Goal: Information Seeking & Learning: Compare options

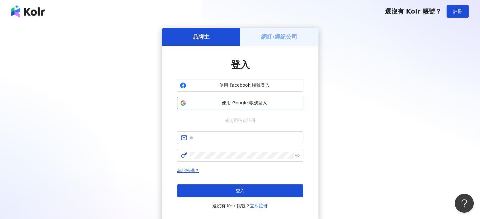
click at [242, 106] on span "使用 Google 帳號登入" at bounding box center [245, 103] width 112 height 6
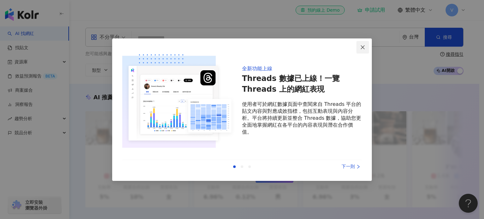
click at [366, 46] on span "Close" at bounding box center [363, 47] width 13 height 5
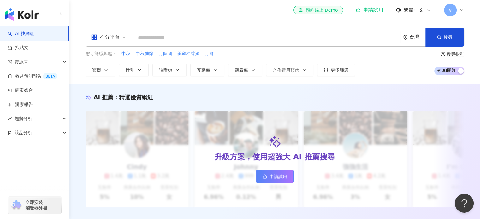
click at [190, 38] on input "search" at bounding box center [265, 38] width 263 height 12
paste input "***"
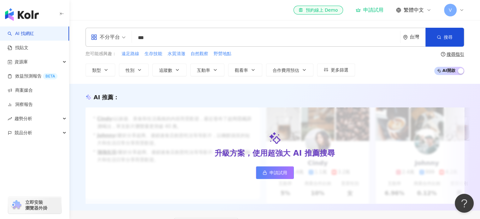
click at [190, 38] on input "***" at bounding box center [265, 38] width 263 height 12
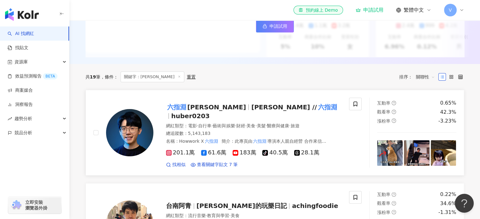
scroll to position [158, 0]
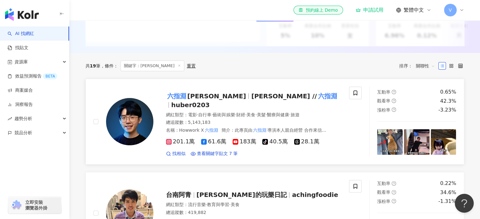
type input "***"
click at [201, 100] on span "Huber" at bounding box center [216, 96] width 59 height 8
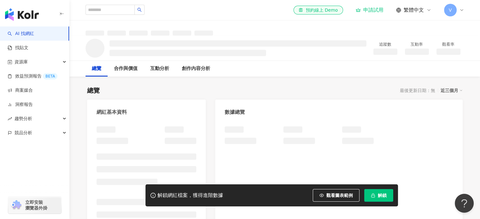
scroll to position [32, 0]
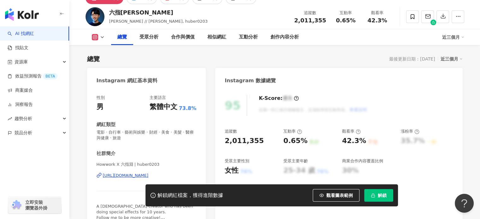
scroll to position [25, 0]
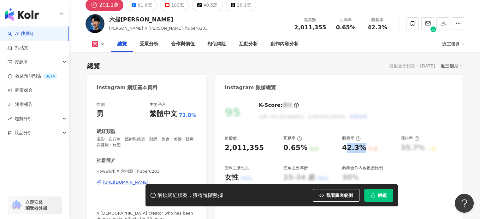
drag, startPoint x: 344, startPoint y: 148, endPoint x: 360, endPoint y: 146, distance: 16.5
click at [360, 146] on div "42.3%" at bounding box center [354, 148] width 24 height 10
click at [354, 149] on div "42.3%" at bounding box center [354, 148] width 24 height 10
drag, startPoint x: 342, startPoint y: 149, endPoint x: 362, endPoint y: 147, distance: 19.6
click at [362, 147] on div "42.3%" at bounding box center [354, 148] width 24 height 10
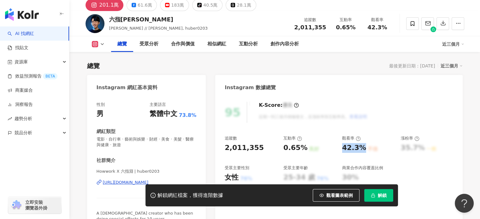
copy div "42.3%"
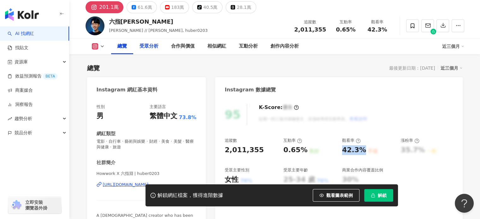
scroll to position [0, 0]
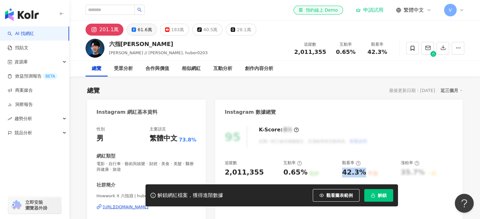
click at [140, 32] on div "61.6萬" at bounding box center [144, 29] width 14 height 9
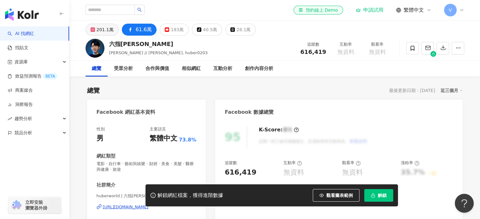
click at [106, 32] on div "201.1萬" at bounding box center [104, 29] width 17 height 9
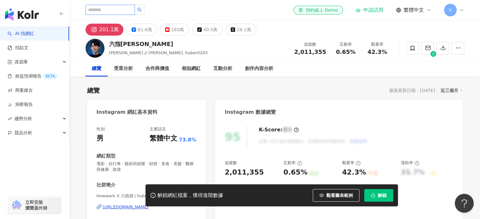
click at [135, 8] on input "search" at bounding box center [109, 10] width 49 height 10
paste input "******"
type input "******"
click at [142, 8] on icon "search" at bounding box center [139, 10] width 4 height 4
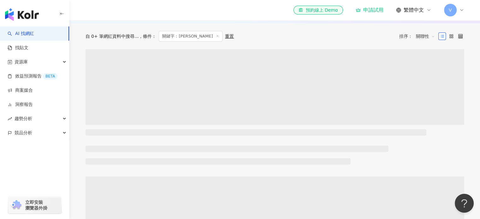
scroll to position [189, 0]
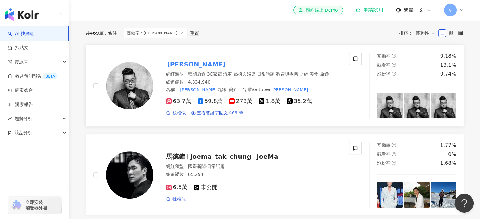
click at [182, 67] on mark "Joeman" at bounding box center [196, 64] width 61 height 10
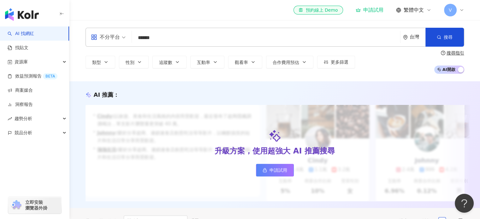
scroll to position [0, 0]
click at [35, 15] on img "button" at bounding box center [22, 14] width 34 height 13
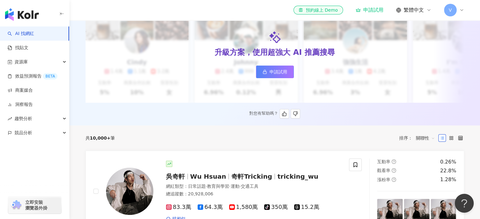
scroll to position [126, 0]
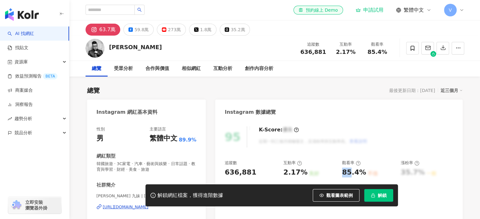
drag, startPoint x: 340, startPoint y: 174, endPoint x: 348, endPoint y: 134, distance: 40.8
click at [363, 172] on div "追蹤數 636,881 互動率 2.17% 良好 觀看率 85.4% 不佳 漲粉率 35.7% 一般 受眾主要性別 男性 76% 受眾主要年齡 25-34 歲…" at bounding box center [338, 183] width 228 height 47
copy div "85"
click at [131, 33] on button "59.8萬" at bounding box center [138, 30] width 30 height 12
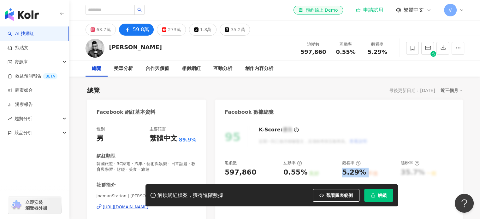
drag, startPoint x: 343, startPoint y: 173, endPoint x: 364, endPoint y: 175, distance: 20.9
click at [364, 175] on div "5.29% 不佳" at bounding box center [368, 173] width 52 height 10
copy div "5.29% 不佳"
click at [121, 11] on input "search" at bounding box center [109, 10] width 49 height 10
paste input "****"
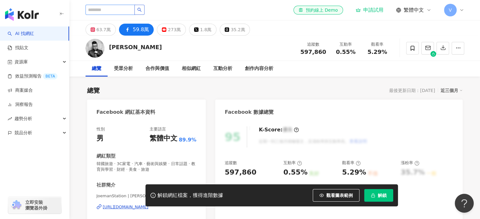
type input "****"
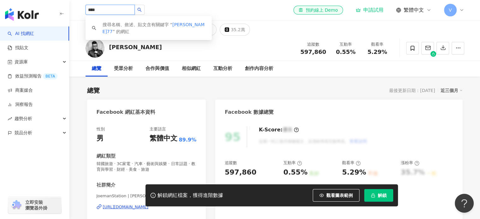
click at [142, 9] on icon "search" at bounding box center [139, 10] width 4 height 4
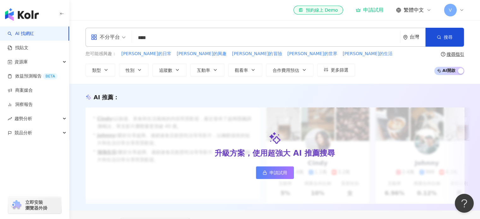
click at [166, 36] on input "****" at bounding box center [265, 38] width 263 height 12
type input "**"
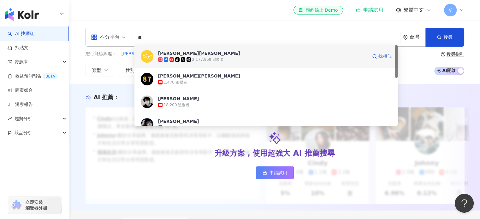
click at [178, 59] on icon at bounding box center [177, 59] width 3 height 3
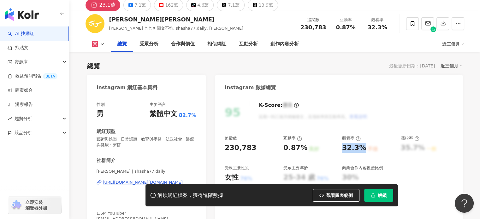
drag, startPoint x: 363, startPoint y: 150, endPoint x: 276, endPoint y: 131, distance: 88.4
click at [339, 150] on div "追蹤數 230,783 互動率 0.87% 良好 觀看率 32.3% 不佳 漲粉率 35.7% 一般 受眾主要性別 女性 76% 受眾主要年齡 25-34 歲…" at bounding box center [338, 159] width 228 height 47
copy div "32.3%"
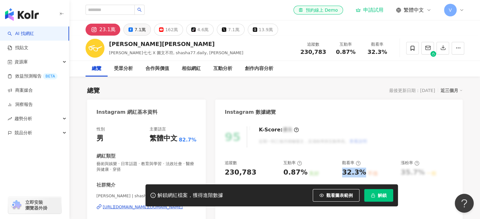
click at [134, 33] on div "7.1萬" at bounding box center [139, 29] width 11 height 9
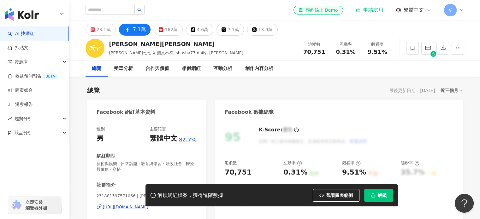
scroll to position [32, 0]
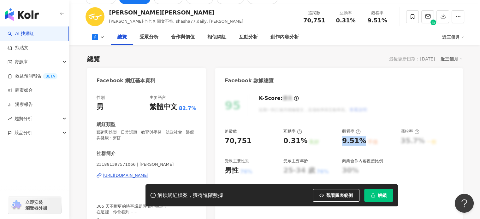
drag, startPoint x: 341, startPoint y: 143, endPoint x: 363, endPoint y: 141, distance: 21.5
click at [363, 141] on div "9.51% 不佳" at bounding box center [368, 141] width 52 height 10
copy div "9.51%"
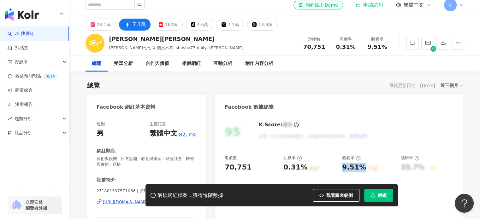
scroll to position [0, 0]
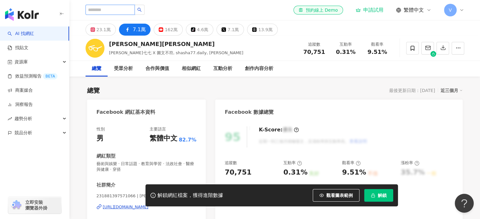
click at [128, 8] on input "search" at bounding box center [109, 10] width 49 height 10
paste input "*********"
type input "*********"
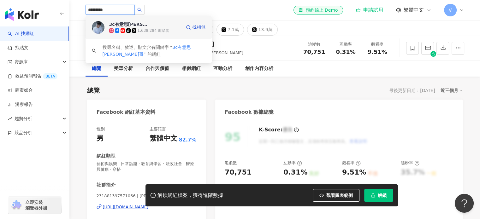
click at [131, 25] on div "3c有意思tim哥" at bounding box center [129, 24] width 41 height 6
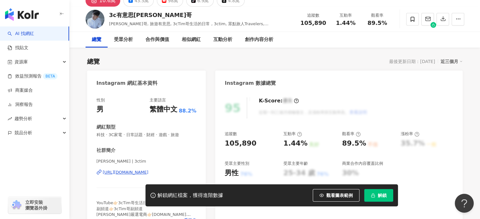
scroll to position [32, 0]
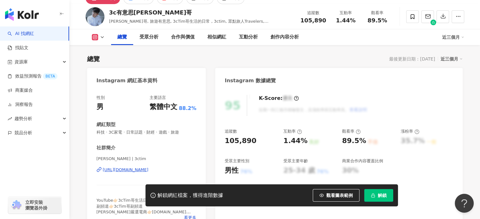
click at [342, 141] on div "89.5%" at bounding box center [354, 141] width 24 height 10
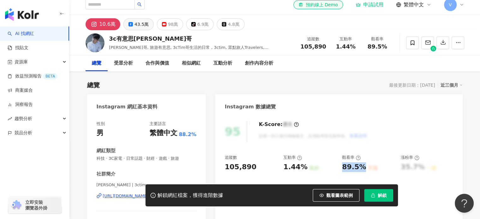
scroll to position [0, 0]
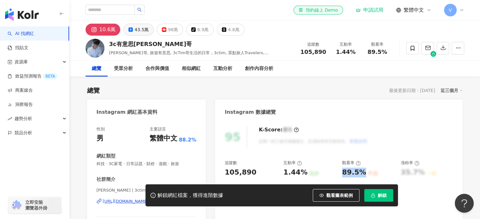
click at [141, 26] on div "43.5萬" at bounding box center [141, 29] width 14 height 9
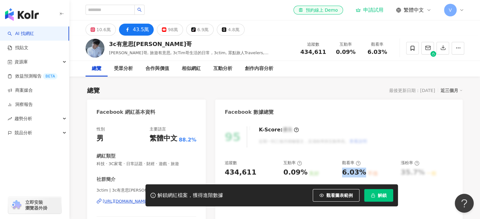
scroll to position [32, 0]
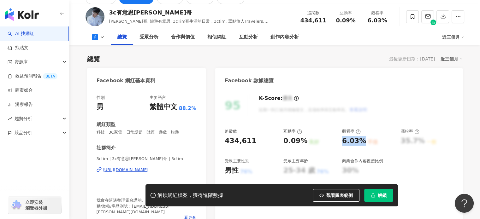
drag, startPoint x: 363, startPoint y: 141, endPoint x: 266, endPoint y: 118, distance: 99.5
click at [338, 144] on div "追蹤數 434,611 互動率 0.09% 良好 觀看率 6.03% 不佳 漲粉率 35.7% 一般 受眾主要性別 男性 76% 受眾主要年齡 25-34 歲…" at bounding box center [338, 152] width 228 height 47
copy div "6.03%"
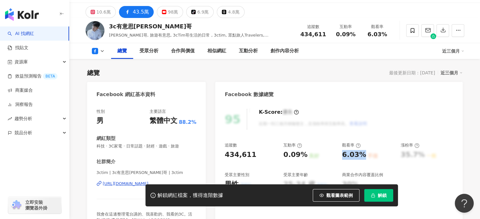
scroll to position [0, 0]
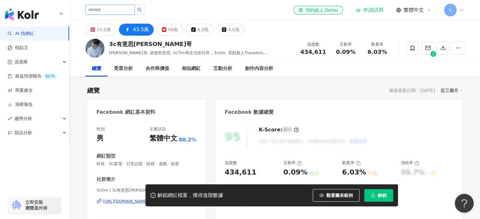
click at [123, 11] on input "search" at bounding box center [109, 10] width 49 height 10
paste input "******"
type input "******"
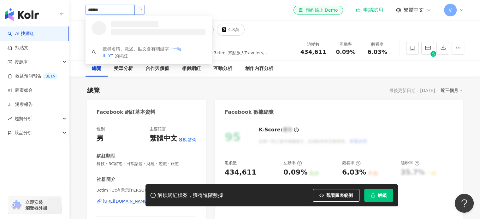
click at [141, 10] on icon "loading" at bounding box center [139, 10] width 4 height 4
click at [141, 23] on span "ILLY" at bounding box center [129, 24] width 41 height 6
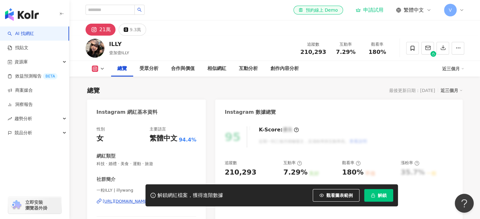
scroll to position [32, 0]
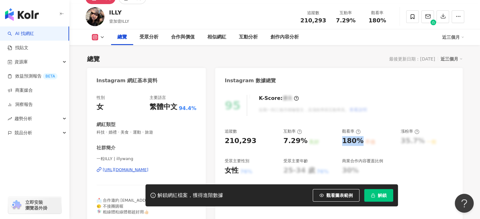
drag, startPoint x: 361, startPoint y: 142, endPoint x: 342, endPoint y: 144, distance: 18.7
click at [342, 144] on div "180% 不佳" at bounding box center [368, 141] width 52 height 10
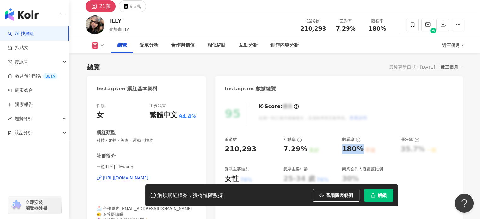
scroll to position [0, 0]
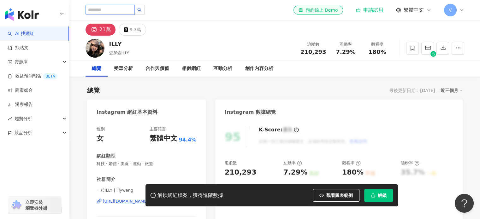
click at [103, 9] on input "search" at bounding box center [109, 10] width 49 height 10
type input "**"
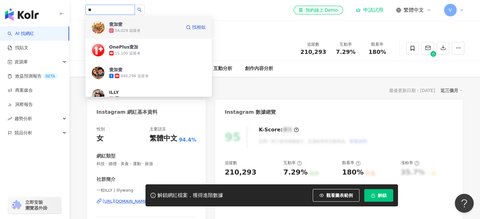
click at [120, 26] on div "壹加壹" at bounding box center [115, 24] width 13 height 6
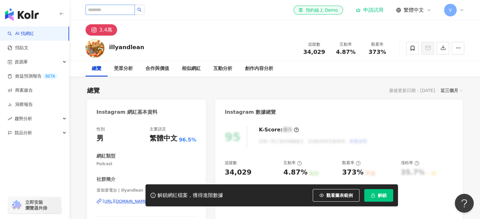
click at [120, 10] on input "search" at bounding box center [109, 10] width 49 height 10
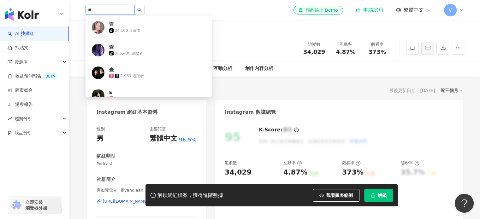
type input "**"
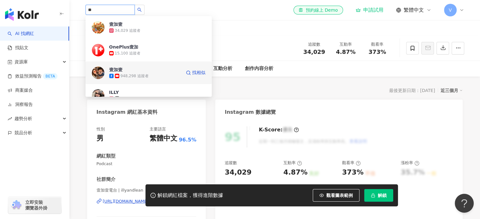
click at [126, 77] on div "948,298 追蹤者" at bounding box center [134, 75] width 28 height 5
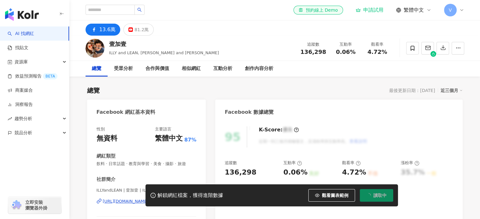
scroll to position [63, 0]
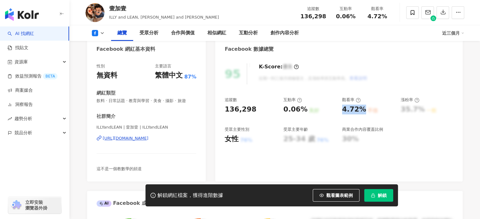
drag, startPoint x: 350, startPoint y: 108, endPoint x: 361, endPoint y: 106, distance: 10.9
click at [363, 106] on div "4.72%" at bounding box center [354, 110] width 24 height 10
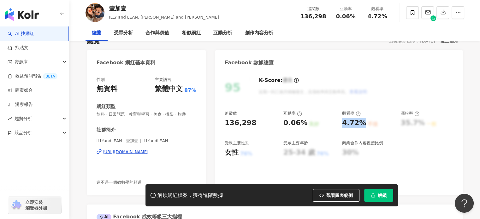
scroll to position [0, 0]
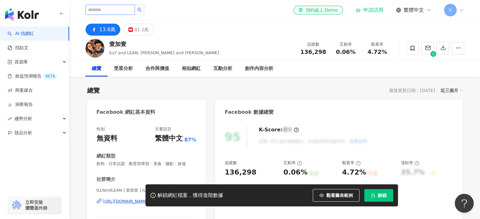
click at [119, 11] on input "search" at bounding box center [109, 10] width 49 height 10
paste input "***"
type input "***"
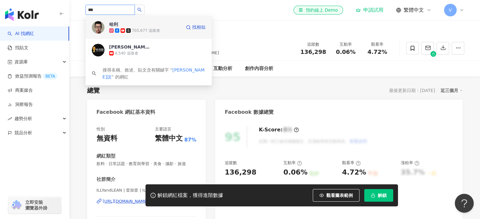
click at [126, 27] on span "哈利" at bounding box center [129, 24] width 41 height 6
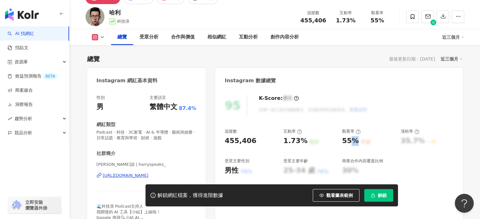
drag, startPoint x: 357, startPoint y: 140, endPoint x: 340, endPoint y: 142, distance: 17.4
click at [340, 142] on div "追蹤數 455,406 互動率 1.73% 良好 觀看率 55% 不佳 漲粉率 35.7% 一般 受眾主要性別 男性 76% 受眾主要年齡 25-34 歲 7…" at bounding box center [338, 152] width 228 height 47
copy div "%"
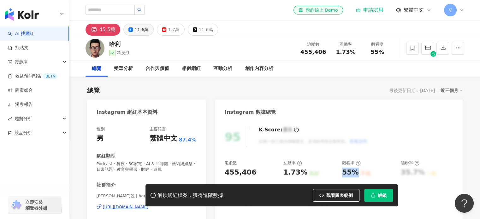
click at [138, 29] on div "11.6萬" at bounding box center [141, 29] width 14 height 9
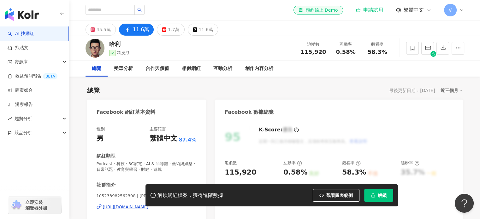
drag, startPoint x: 342, startPoint y: 171, endPoint x: 315, endPoint y: 159, distance: 29.2
click at [362, 174] on div "58.3%" at bounding box center [354, 173] width 24 height 10
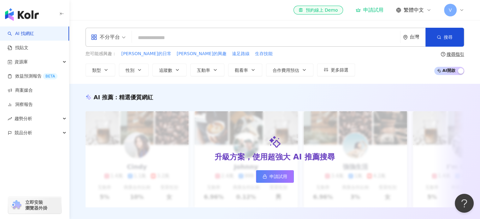
click at [186, 34] on input "search" at bounding box center [265, 38] width 263 height 12
click at [111, 71] on button "類型" at bounding box center [100, 70] width 30 height 13
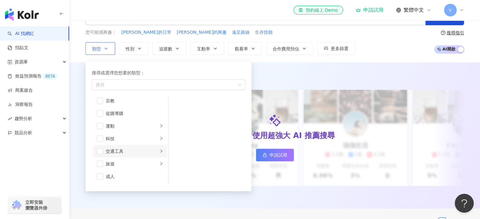
scroll to position [32, 0]
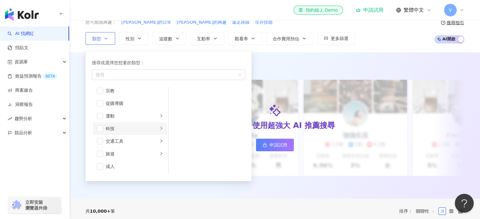
click at [153, 128] on div "科技" at bounding box center [132, 128] width 52 height 7
click at [177, 106] on span "button" at bounding box center [176, 107] width 6 height 6
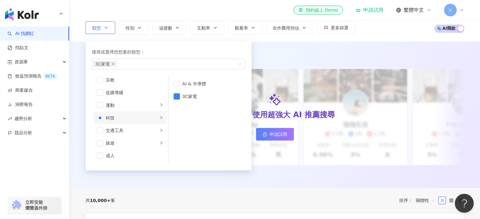
scroll to position [0, 0]
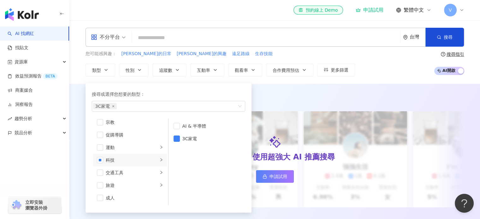
click at [262, 93] on div "AI 推薦 ： 精選優質網紅 升級方案，使用超強大 AI 推薦搜尋 申請試用 Cindy 1.4萬 1.1萬 3.2萬 互動率 5% 商業合作比例 10% 受…" at bounding box center [274, 157] width 410 height 146
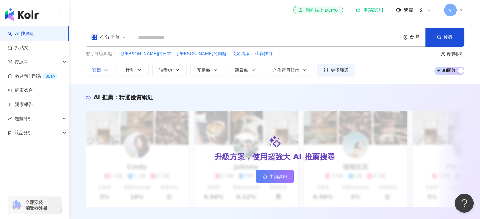
click at [106, 71] on icon "button" at bounding box center [105, 69] width 5 height 5
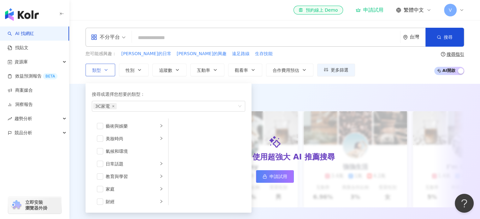
click at [106, 71] on icon "button" at bounding box center [105, 69] width 5 height 5
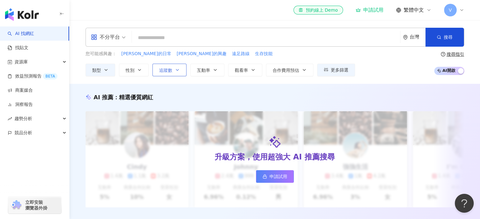
click at [170, 73] on button "追蹤數" at bounding box center [169, 70] width 34 height 13
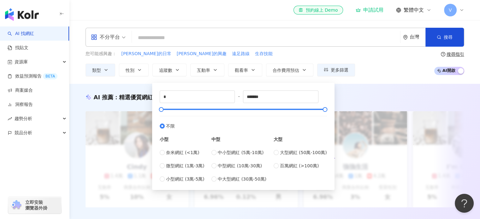
type input "******"
type input "*******"
type input "*********"
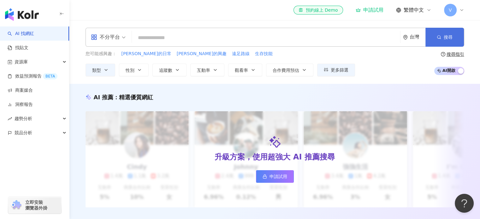
click at [436, 39] on icon "button" at bounding box center [438, 37] width 4 height 4
click at [178, 73] on button "追蹤數" at bounding box center [169, 70] width 34 height 13
click at [271, 58] on div "您可能感興趣： [PERSON_NAME]的日常 [PERSON_NAME]的興趣 遠足路線 生存技能 類型 性別 追蹤數 互動率 觀看率 合作費用預估 更多…" at bounding box center [219, 63] width 269 height 26
click at [124, 40] on span "不分平台" at bounding box center [108, 37] width 35 height 10
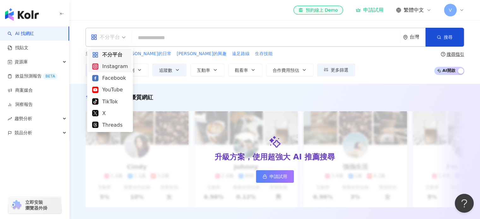
click at [111, 65] on div "Instagram" at bounding box center [110, 66] width 36 height 8
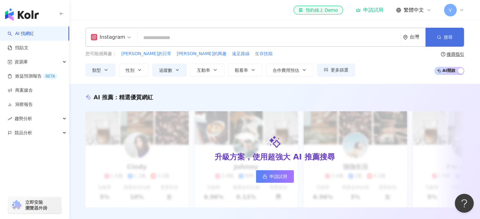
click at [446, 39] on span "搜尋" at bounding box center [447, 37] width 9 height 5
click at [117, 35] on div "Instagram" at bounding box center [108, 37] width 34 height 10
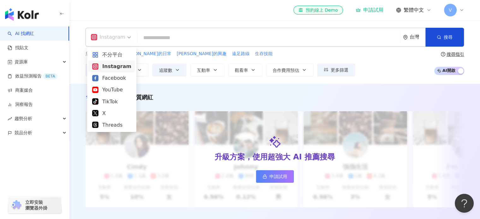
click at [119, 35] on div "Instagram" at bounding box center [108, 37] width 34 height 10
click at [110, 40] on div "Instagram" at bounding box center [108, 37] width 34 height 10
click at [103, 59] on div "不分平台" at bounding box center [111, 55] width 47 height 12
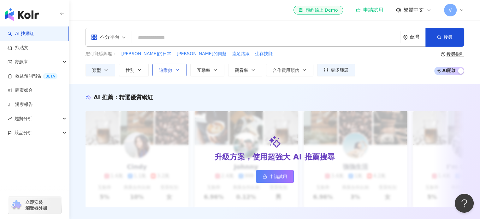
click at [172, 75] on button "追蹤數" at bounding box center [169, 70] width 34 height 13
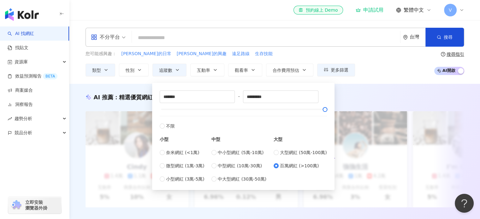
type input "******"
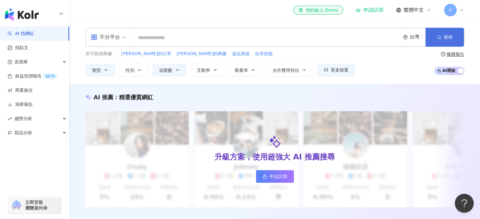
click at [441, 40] on button "搜尋" at bounding box center [444, 37] width 38 height 19
click at [170, 70] on span "追蹤數" at bounding box center [165, 70] width 13 height 5
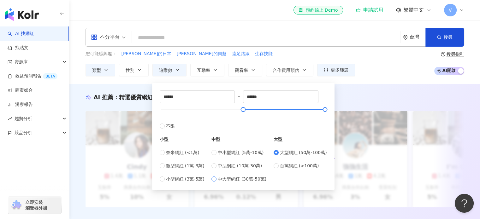
click at [232, 176] on span "中大型網紅 (30萬-50萬)" at bounding box center [242, 179] width 49 height 7
type input "******"
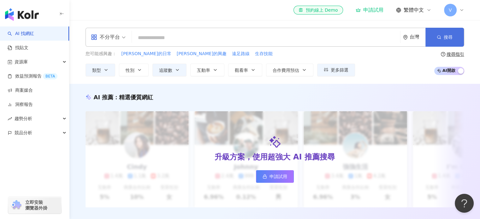
click at [431, 36] on button "搜尋" at bounding box center [444, 37] width 38 height 19
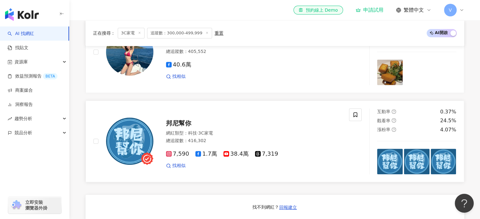
scroll to position [441, 0]
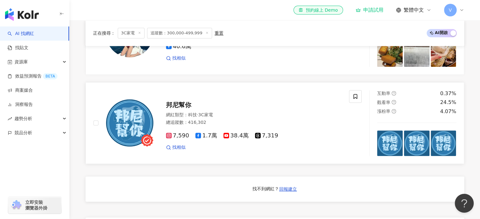
click at [175, 109] on span "邦尼幫你" at bounding box center [178, 105] width 25 height 8
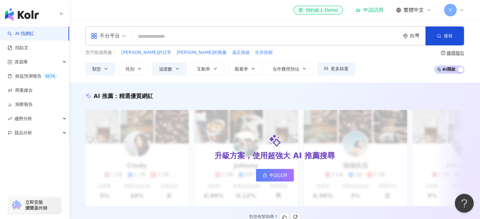
scroll to position [0, 0]
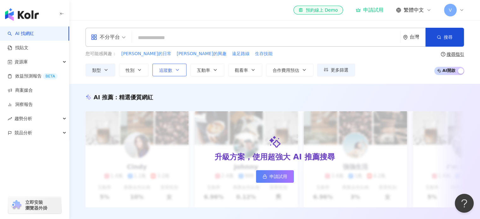
click at [172, 68] on span "追蹤數" at bounding box center [165, 70] width 13 height 5
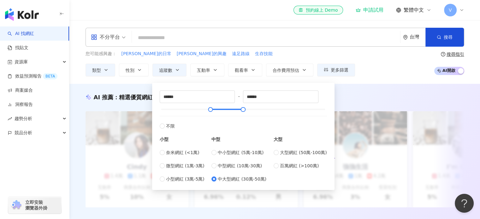
type input "******"
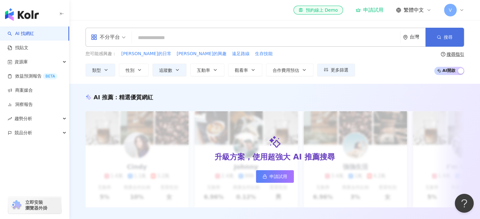
click at [442, 38] on button "搜尋" at bounding box center [444, 37] width 38 height 19
click at [126, 39] on div "不分平台" at bounding box center [108, 37] width 42 height 18
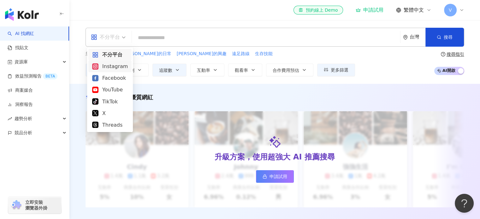
click at [108, 65] on div "Instagram" at bounding box center [110, 66] width 36 height 8
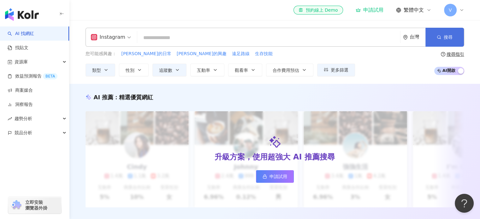
click at [452, 38] on span "搜尋" at bounding box center [447, 37] width 9 height 5
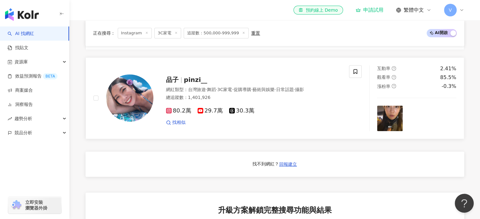
scroll to position [473, 0]
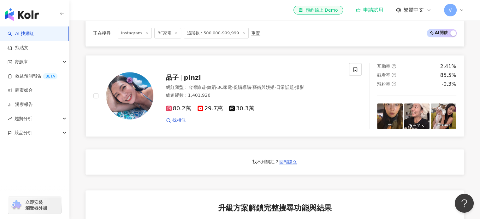
click at [189, 81] on span "pinzi__" at bounding box center [195, 78] width 23 height 8
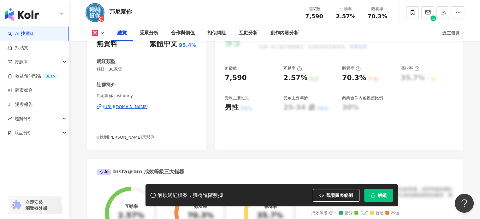
scroll to position [221, 0]
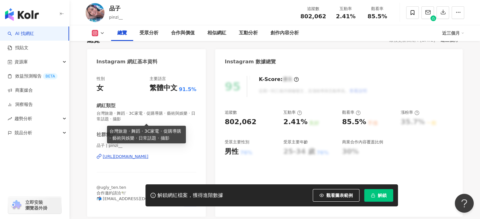
scroll to position [63, 0]
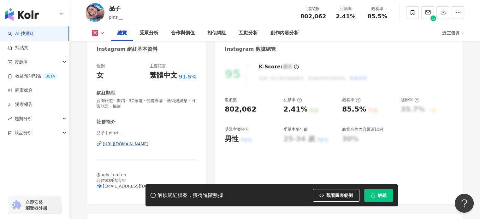
click at [128, 147] on div "品子 | pinzi__ [URL][DOMAIN_NAME]" at bounding box center [146, 148] width 100 height 37
click at [133, 143] on div "[URL][DOMAIN_NAME]" at bounding box center [126, 144] width 46 height 6
